Goal: Transaction & Acquisition: Book appointment/travel/reservation

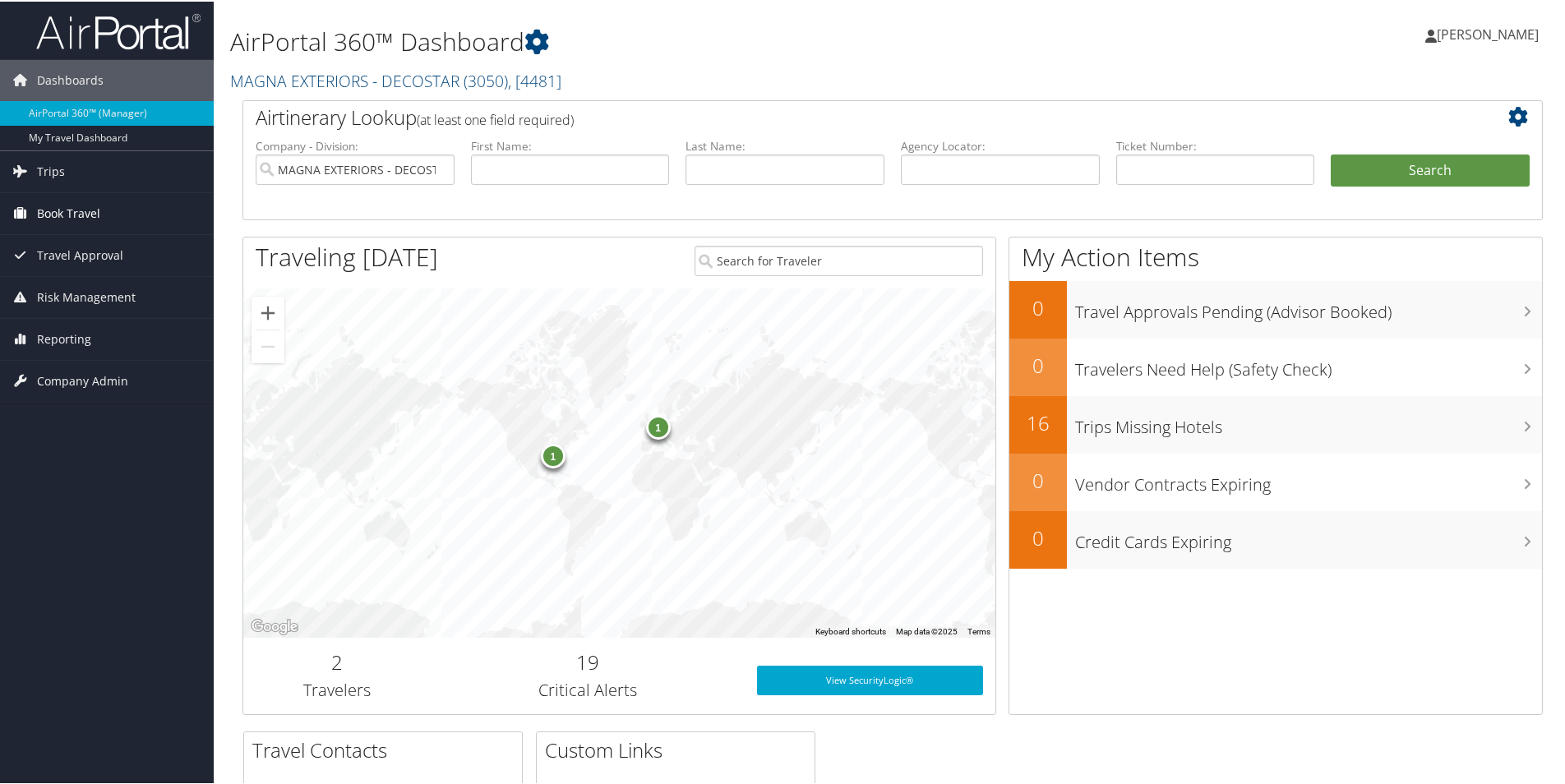
click at [77, 212] on span "Book Travel" at bounding box center [69, 212] width 64 height 41
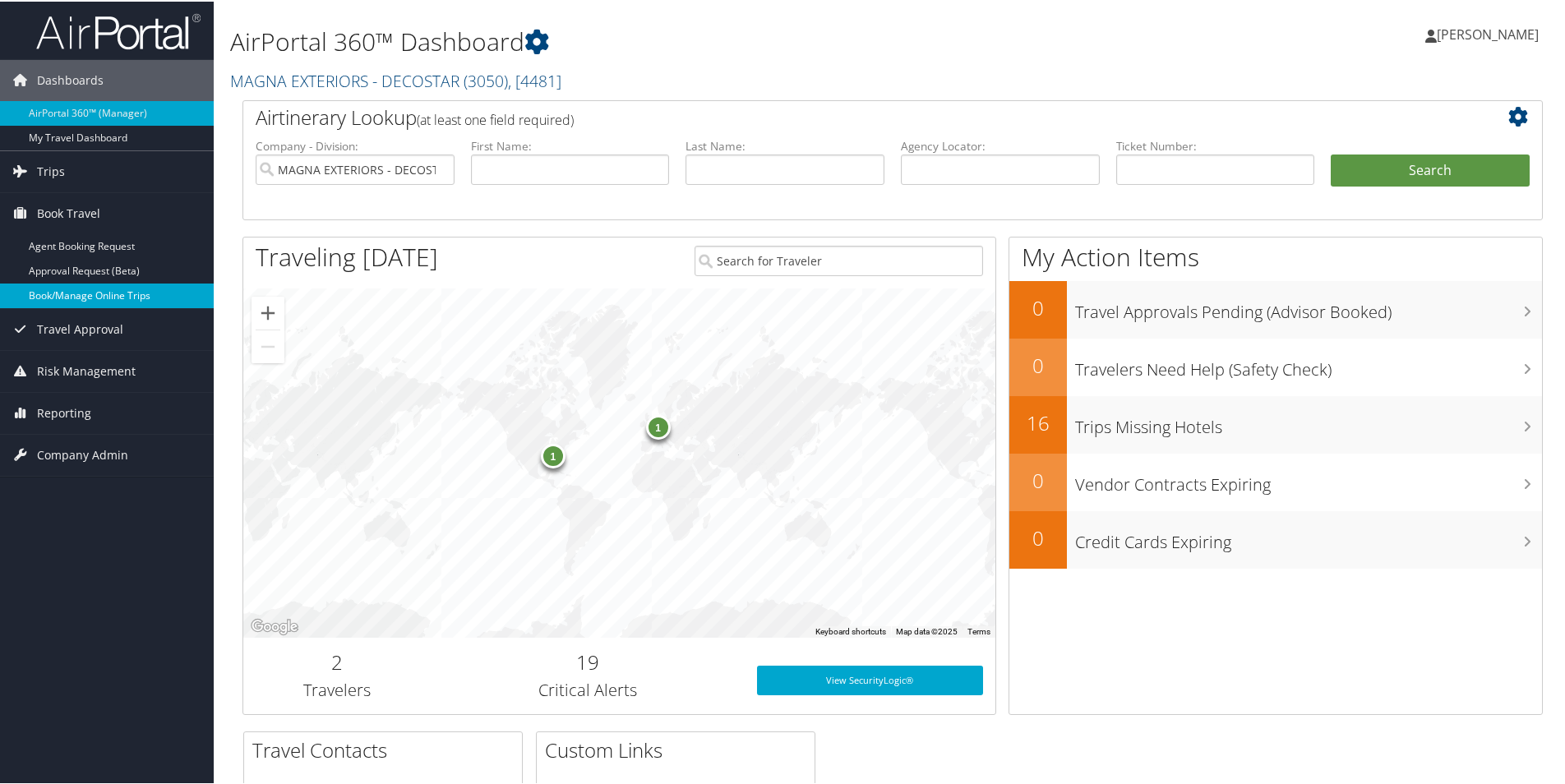
click at [106, 292] on link "Book/Manage Online Trips" at bounding box center [107, 294] width 214 height 25
